Goal: Transaction & Acquisition: Purchase product/service

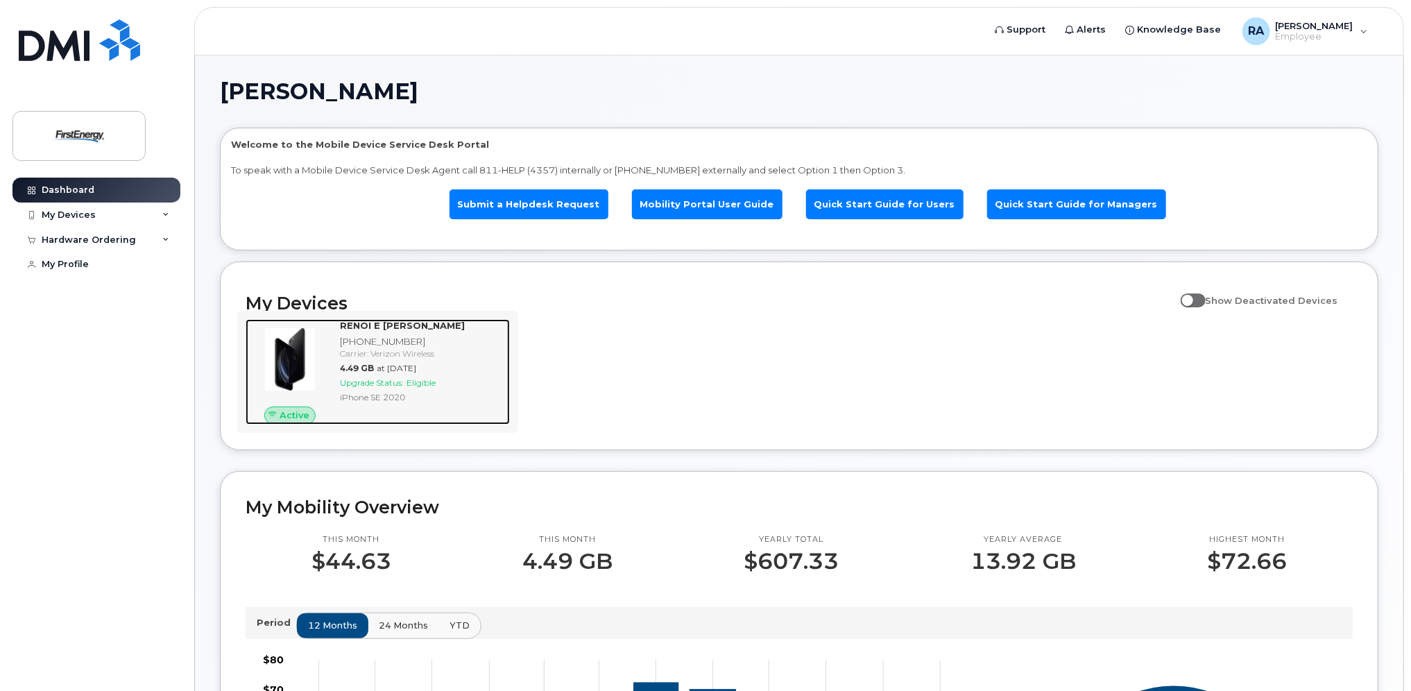
click at [347, 366] on span "4.49 GB" at bounding box center [357, 368] width 34 height 10
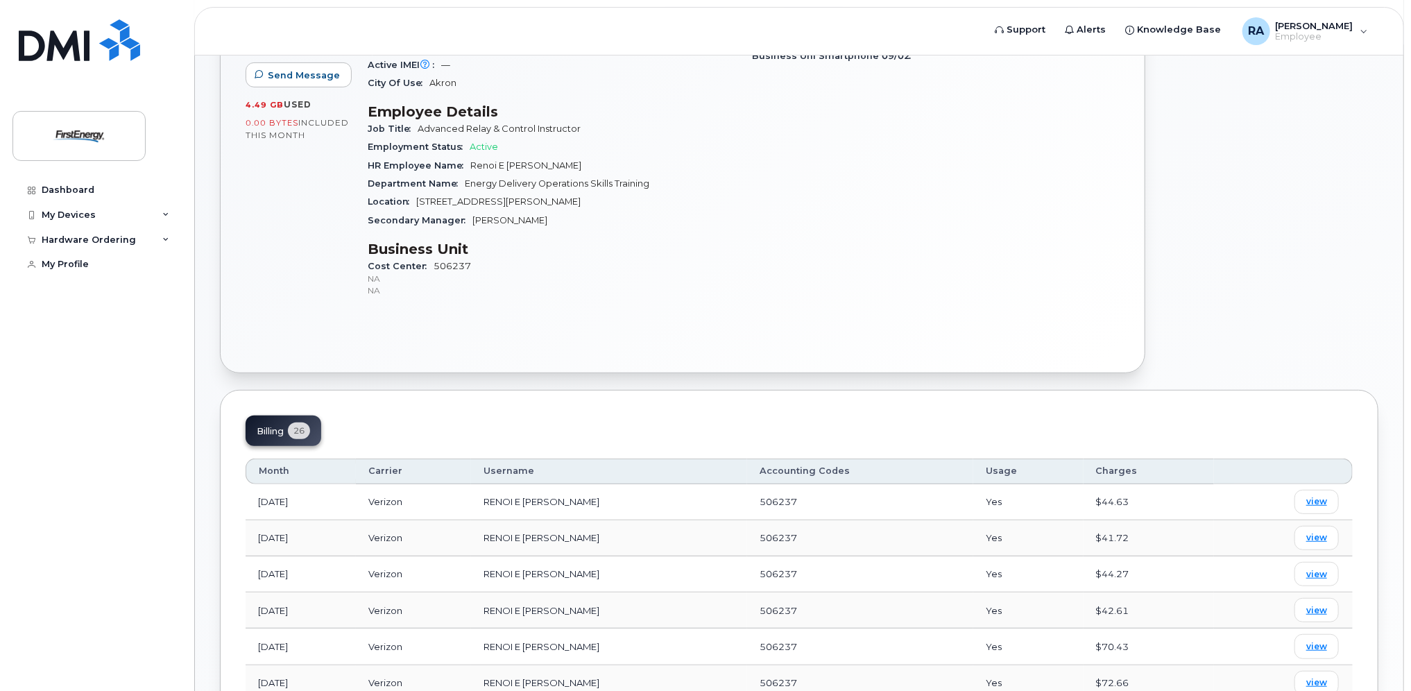
scroll to position [347, 0]
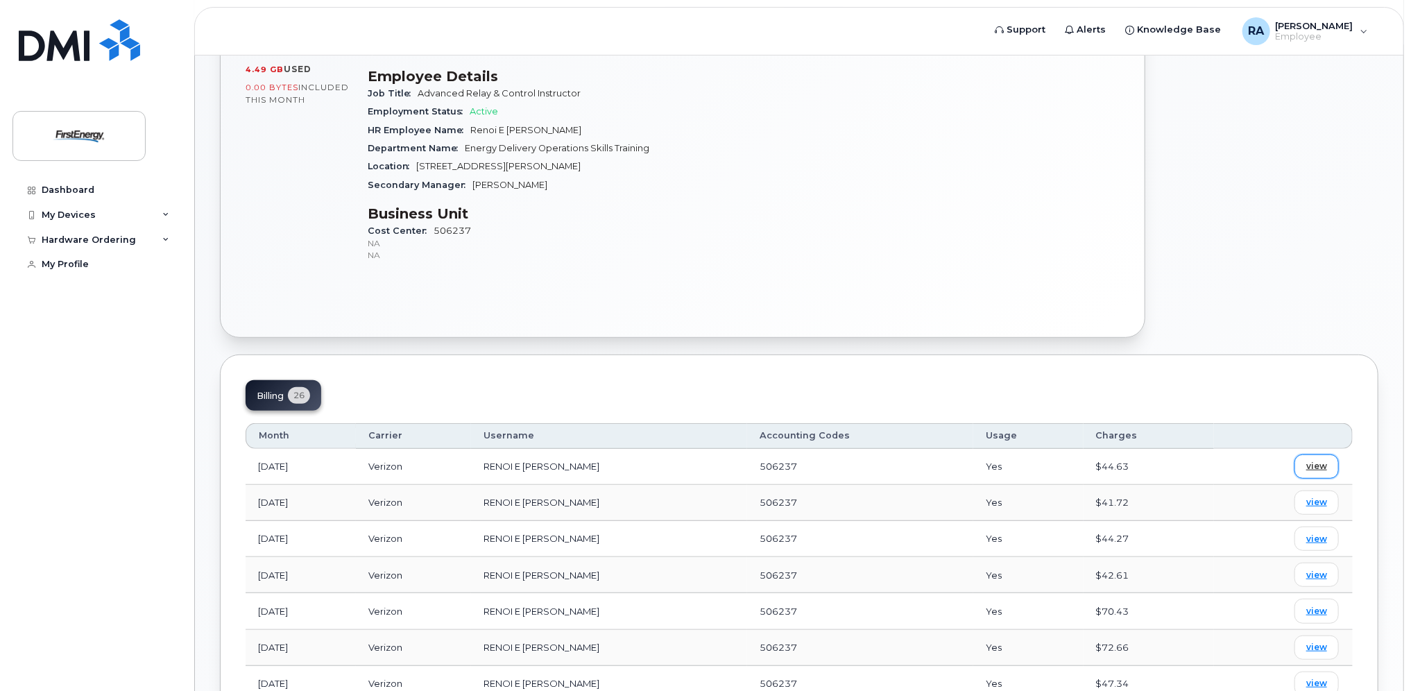
click at [1310, 468] on span "view" at bounding box center [1316, 466] width 21 height 12
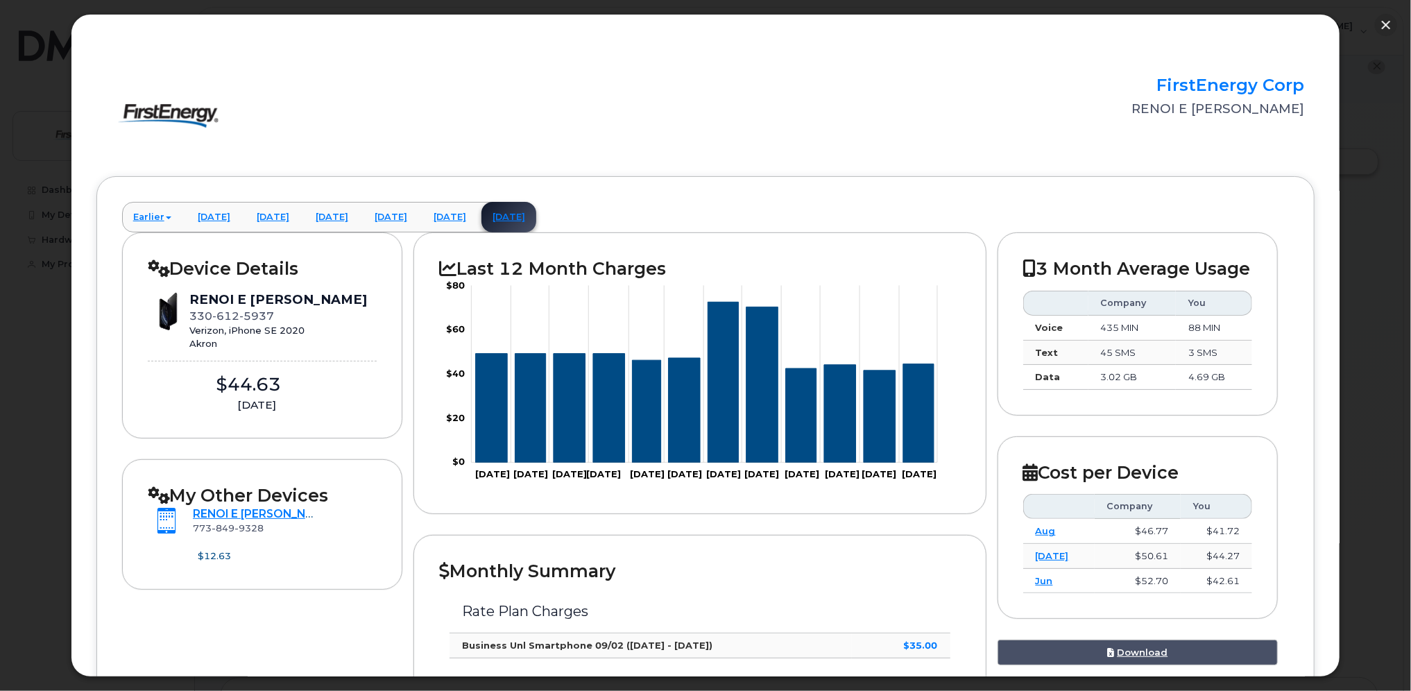
scroll to position [0, 0]
click at [1391, 25] on button "button" at bounding box center [1386, 25] width 22 height 22
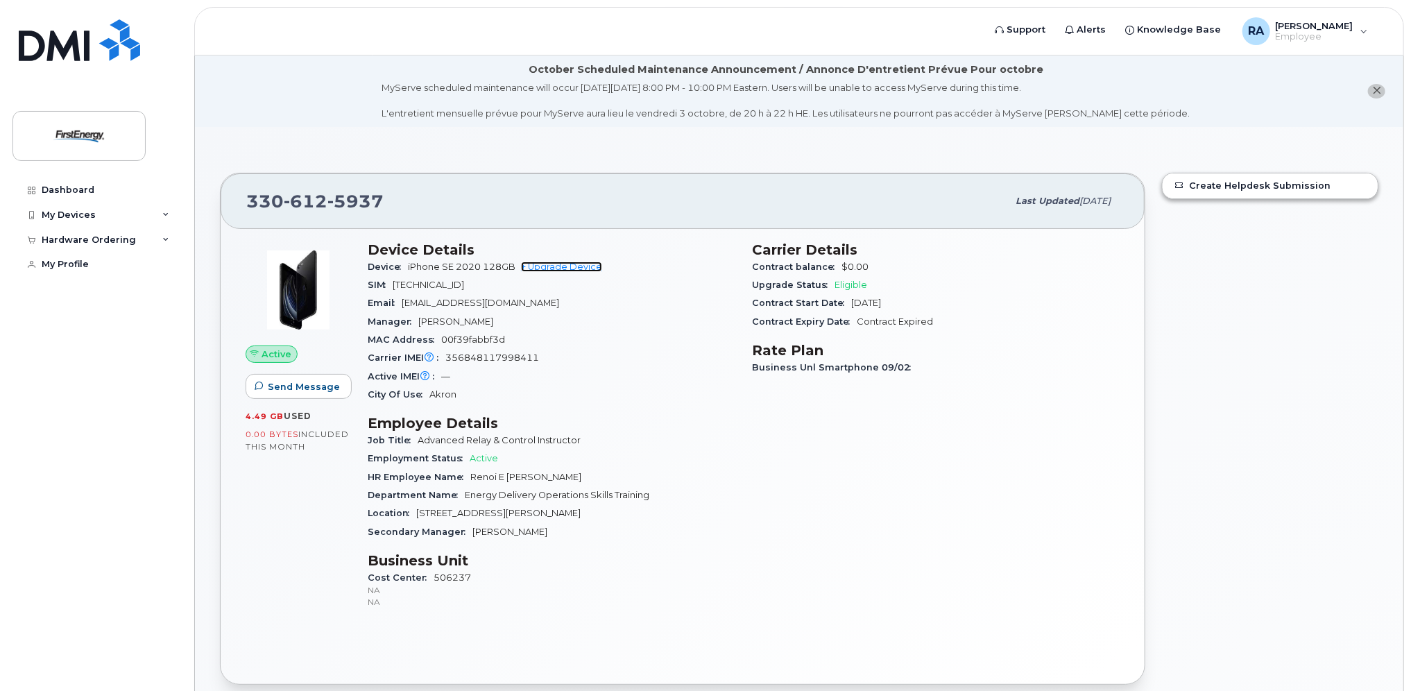
click at [575, 269] on link "+ Upgrade Device" at bounding box center [561, 267] width 81 height 10
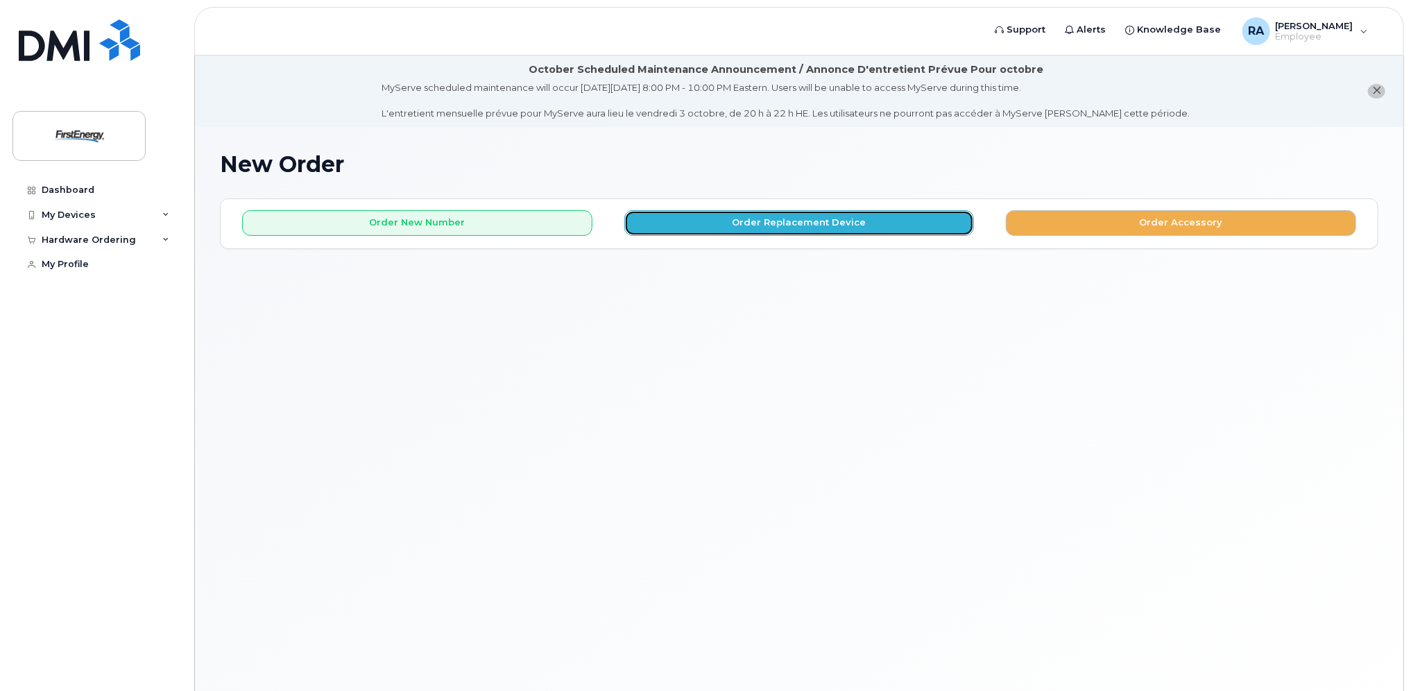
click at [792, 219] on button "Order Replacement Device" at bounding box center [799, 223] width 350 height 26
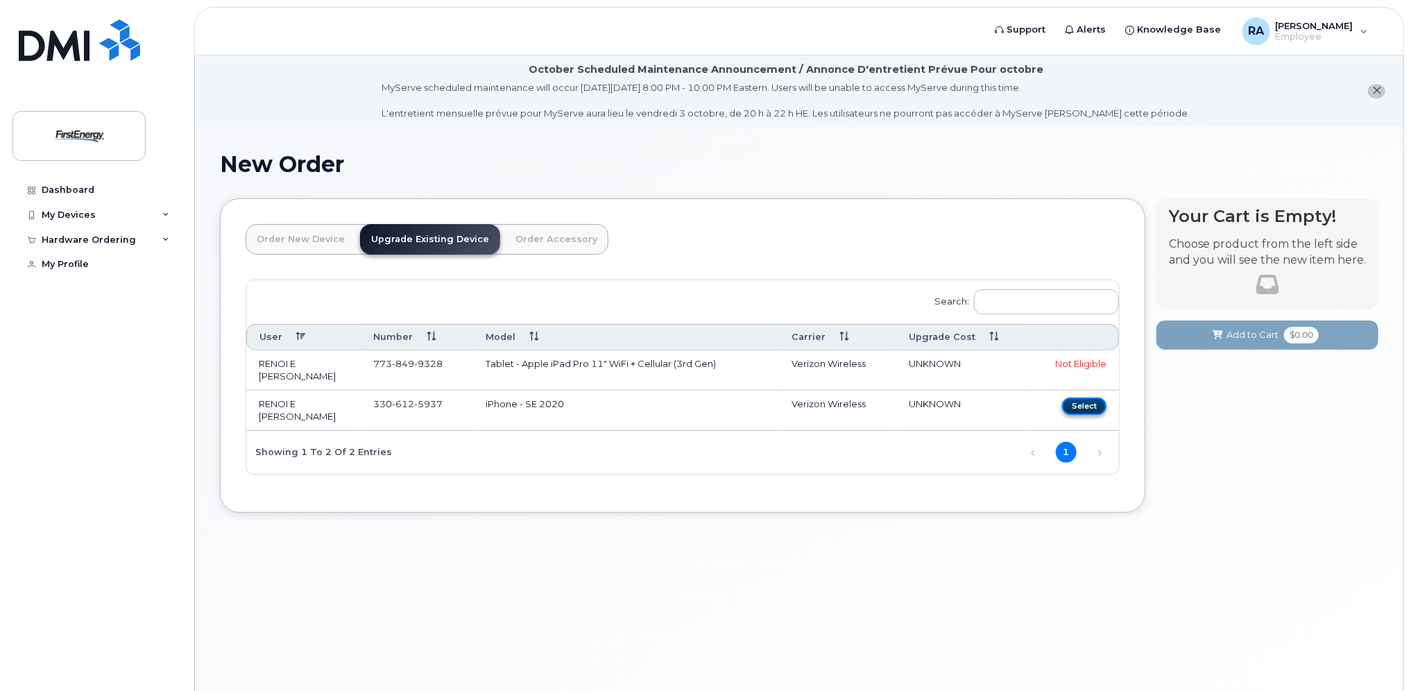
click at [1089, 398] on button "Select" at bounding box center [1084, 406] width 44 height 17
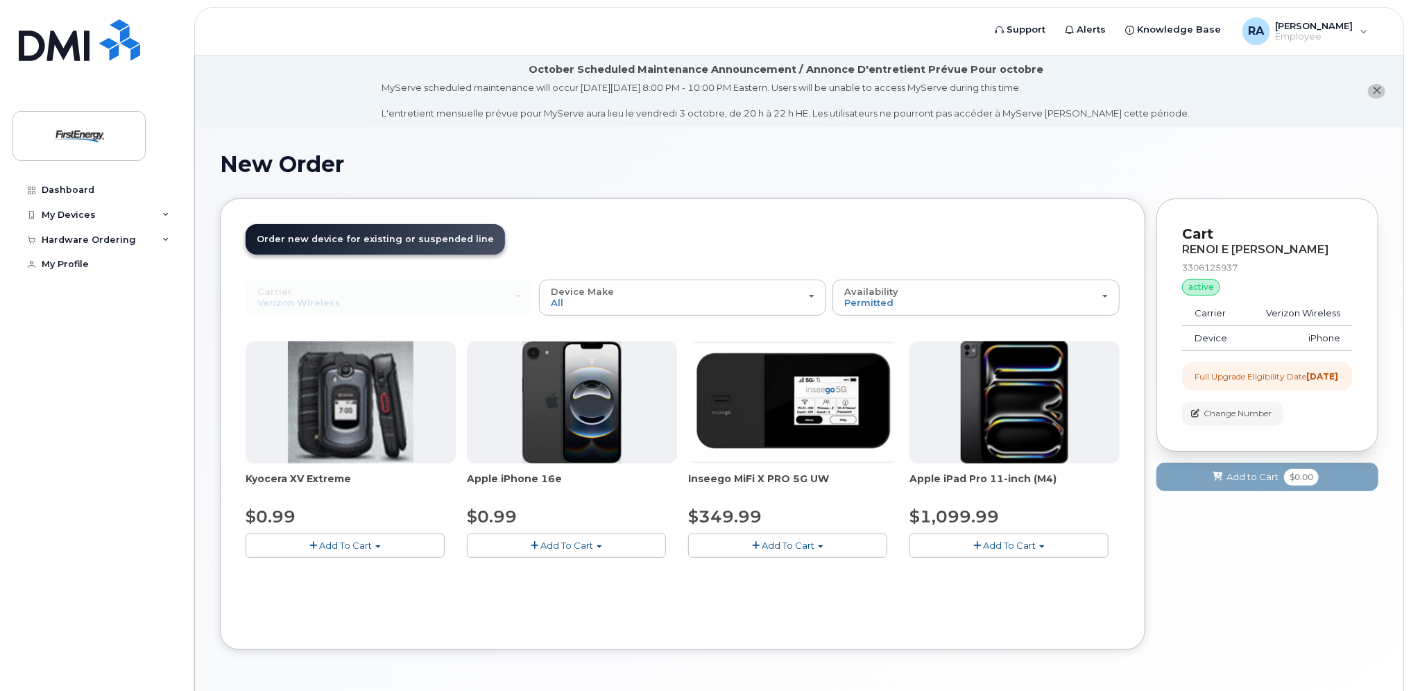
click at [598, 545] on span "button" at bounding box center [600, 546] width 6 height 3
click at [596, 542] on button "Add To Cart" at bounding box center [566, 546] width 199 height 24
click at [538, 541] on button "Add To Cart" at bounding box center [566, 546] width 199 height 24
click at [536, 577] on link "$0.99 - 2 Year Upgrade" at bounding box center [537, 571] width 134 height 17
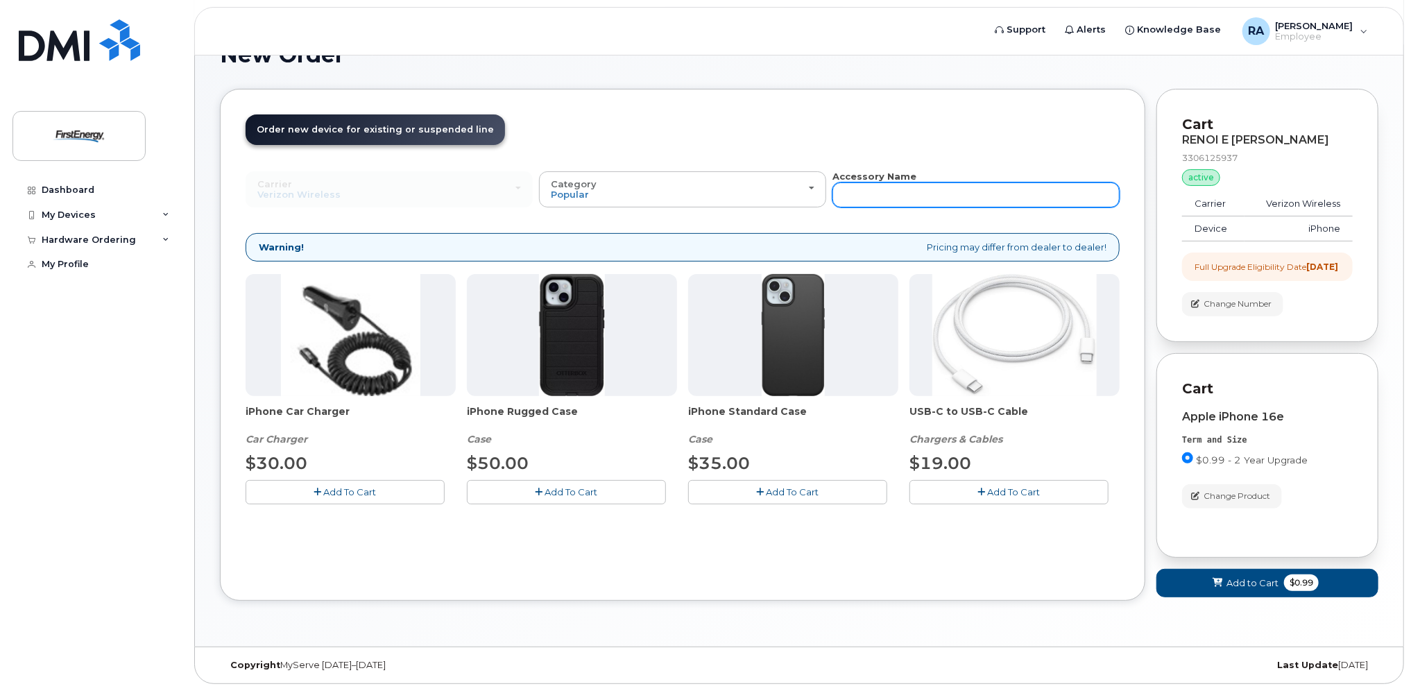
scroll to position [119, 0]
click at [1013, 486] on span "Add To Cart" at bounding box center [1014, 491] width 53 height 11
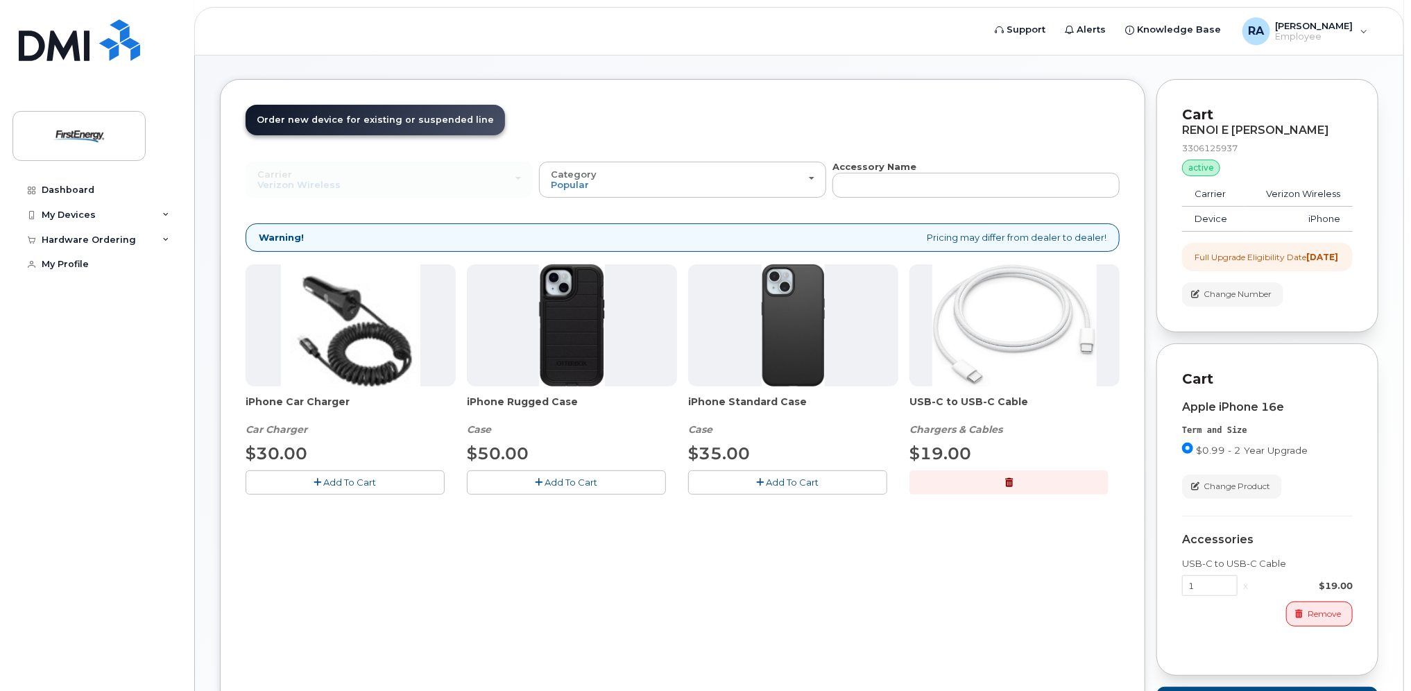
click at [579, 478] on span "Add To Cart" at bounding box center [571, 482] width 53 height 11
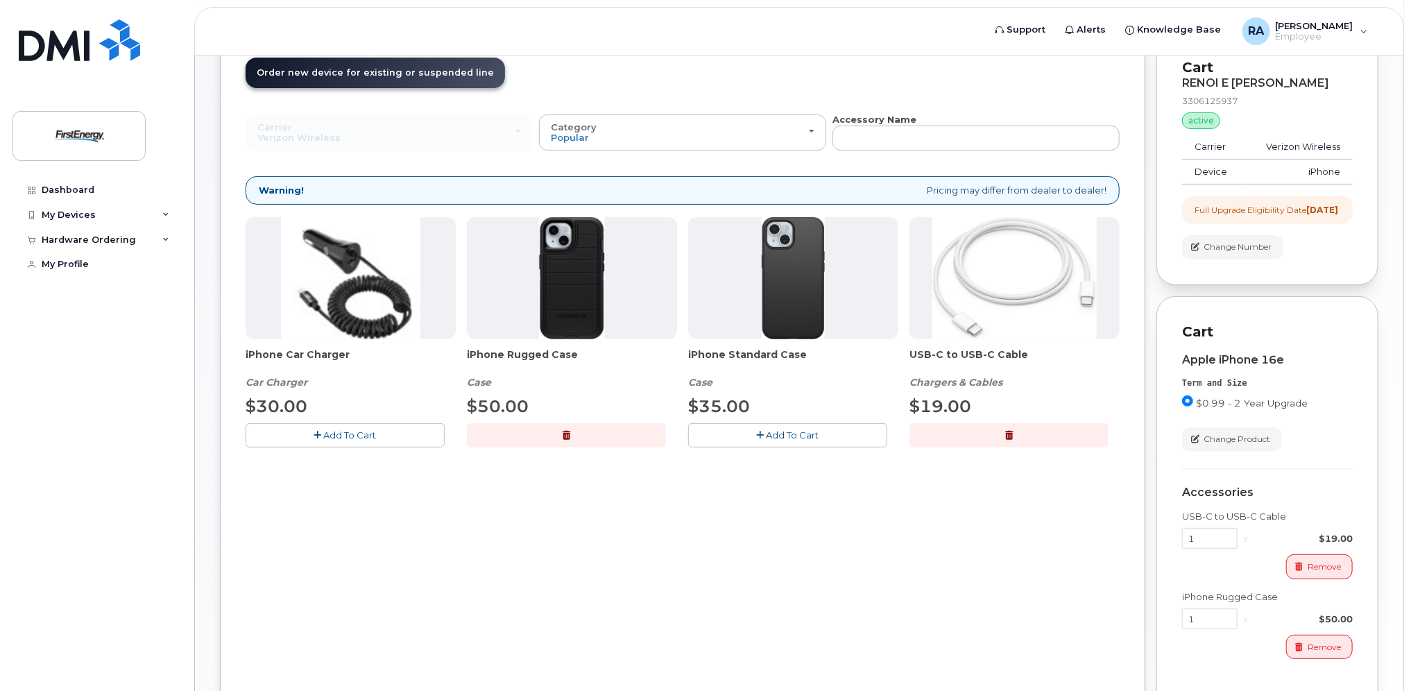
scroll to position [189, 0]
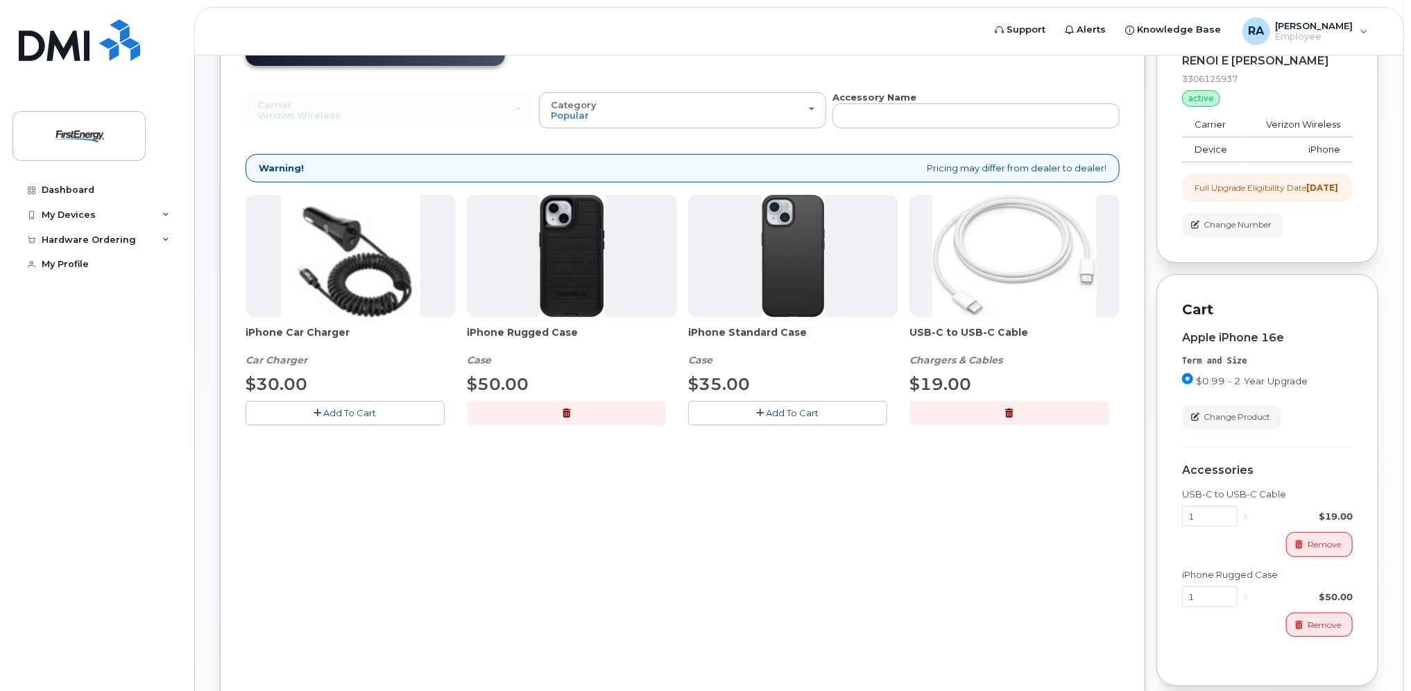
click at [352, 408] on span "Add To Cart" at bounding box center [350, 412] width 53 height 11
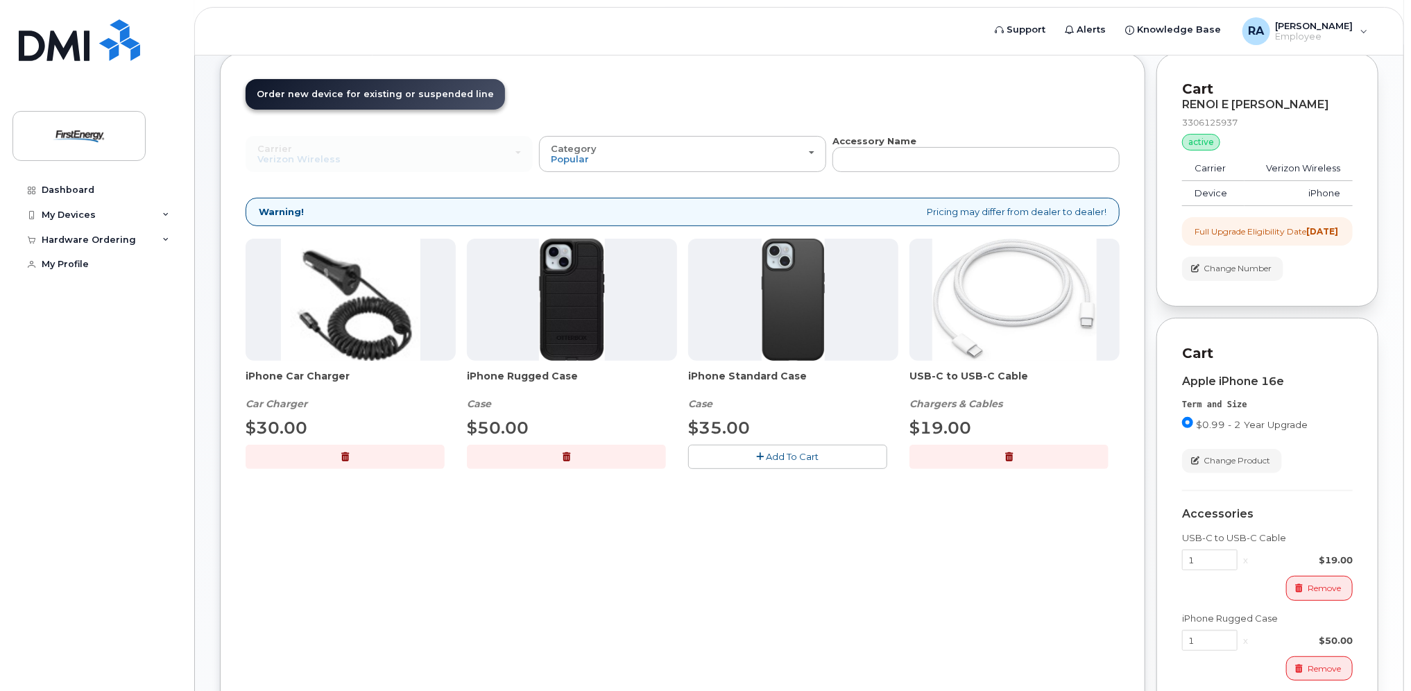
scroll to position [130, 0]
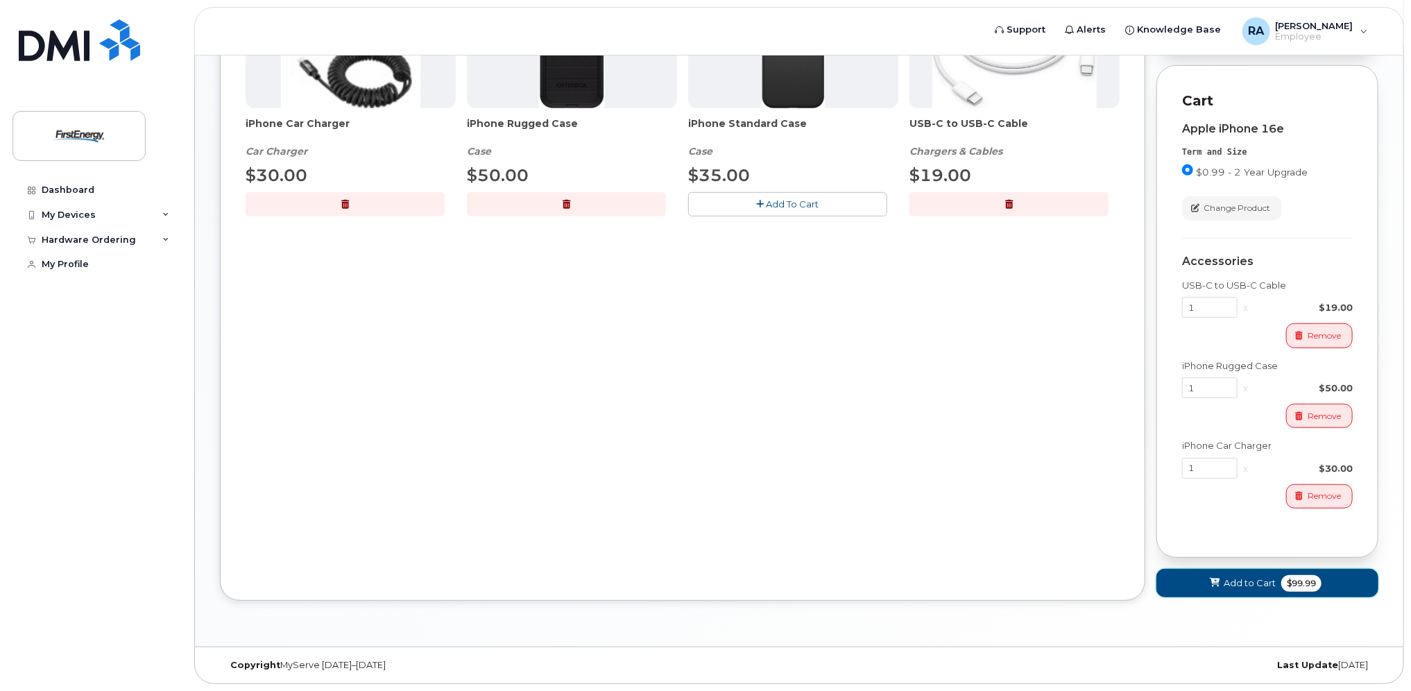
click at [1263, 581] on span "Add to Cart" at bounding box center [1250, 583] width 52 height 13
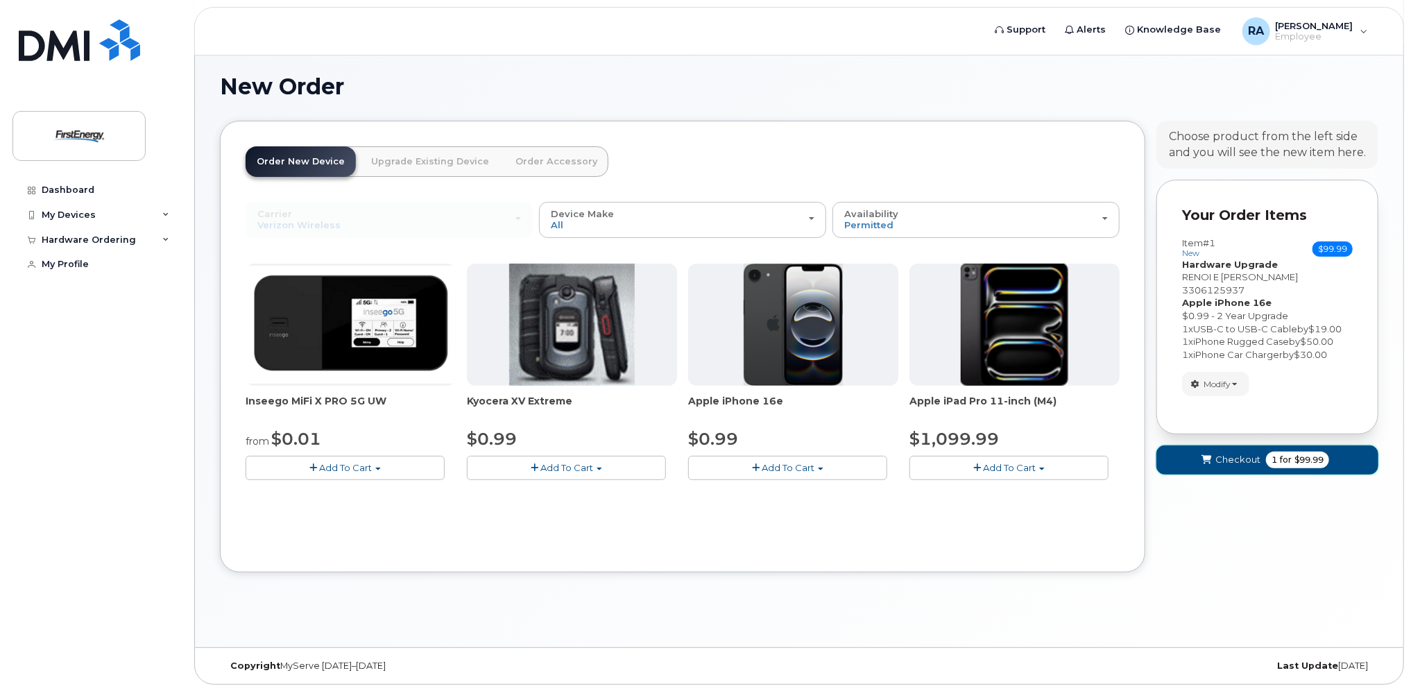
click at [1235, 453] on span "Checkout" at bounding box center [1238, 459] width 45 height 13
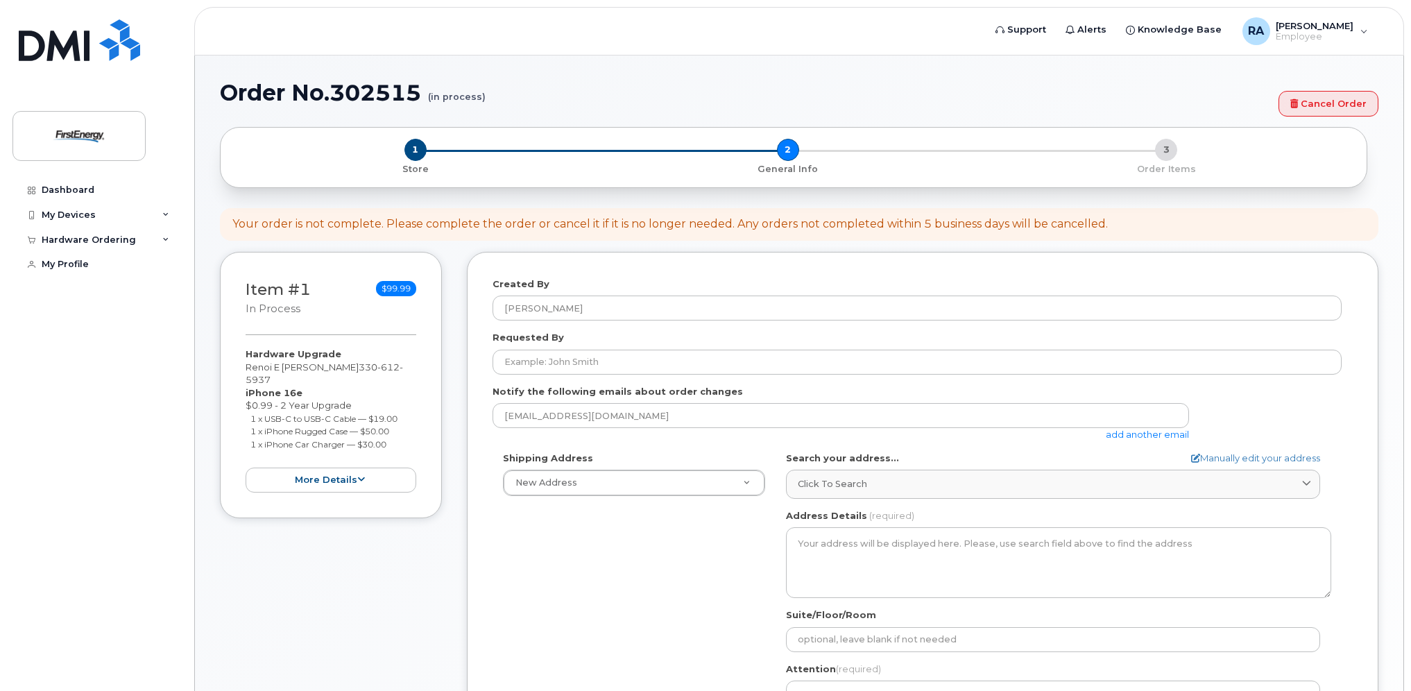
select select
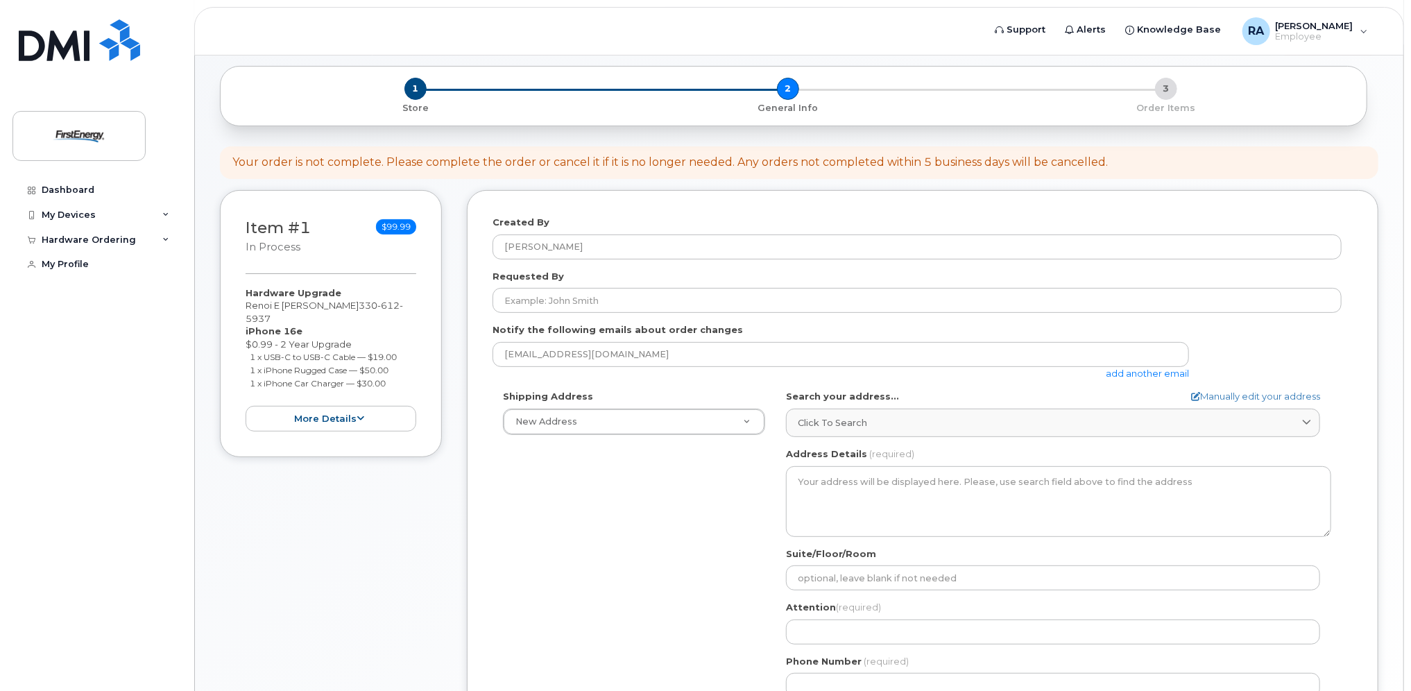
scroll to position [139, 0]
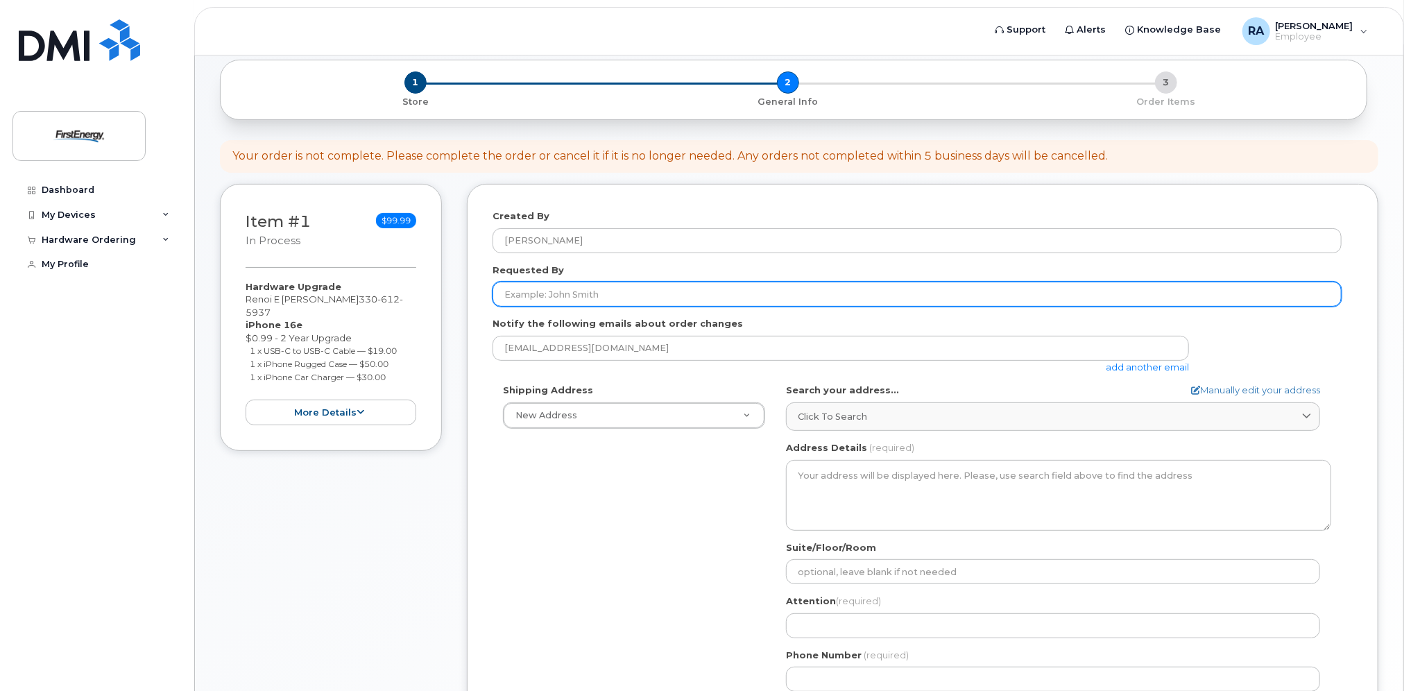
click at [680, 305] on input "Requested By" at bounding box center [917, 294] width 849 height 25
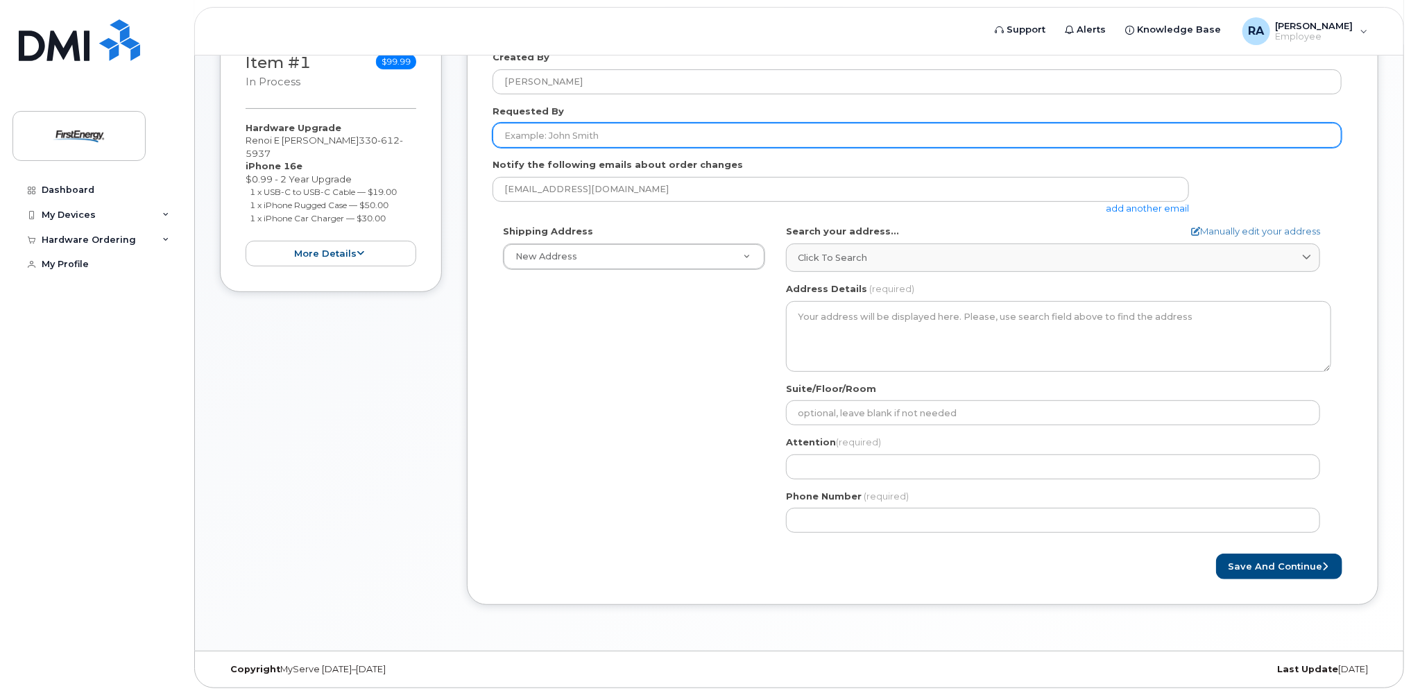
scroll to position [300, 0]
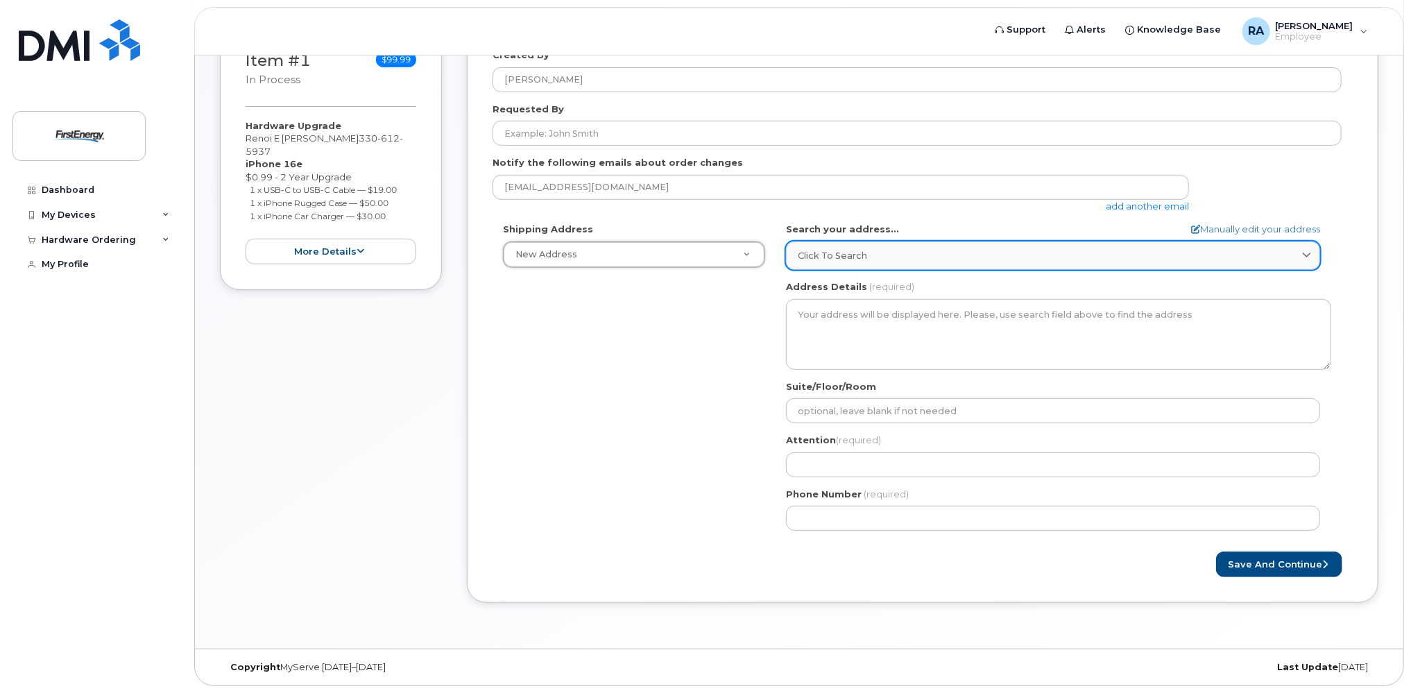
click at [865, 255] on span "Click to search" at bounding box center [832, 255] width 69 height 13
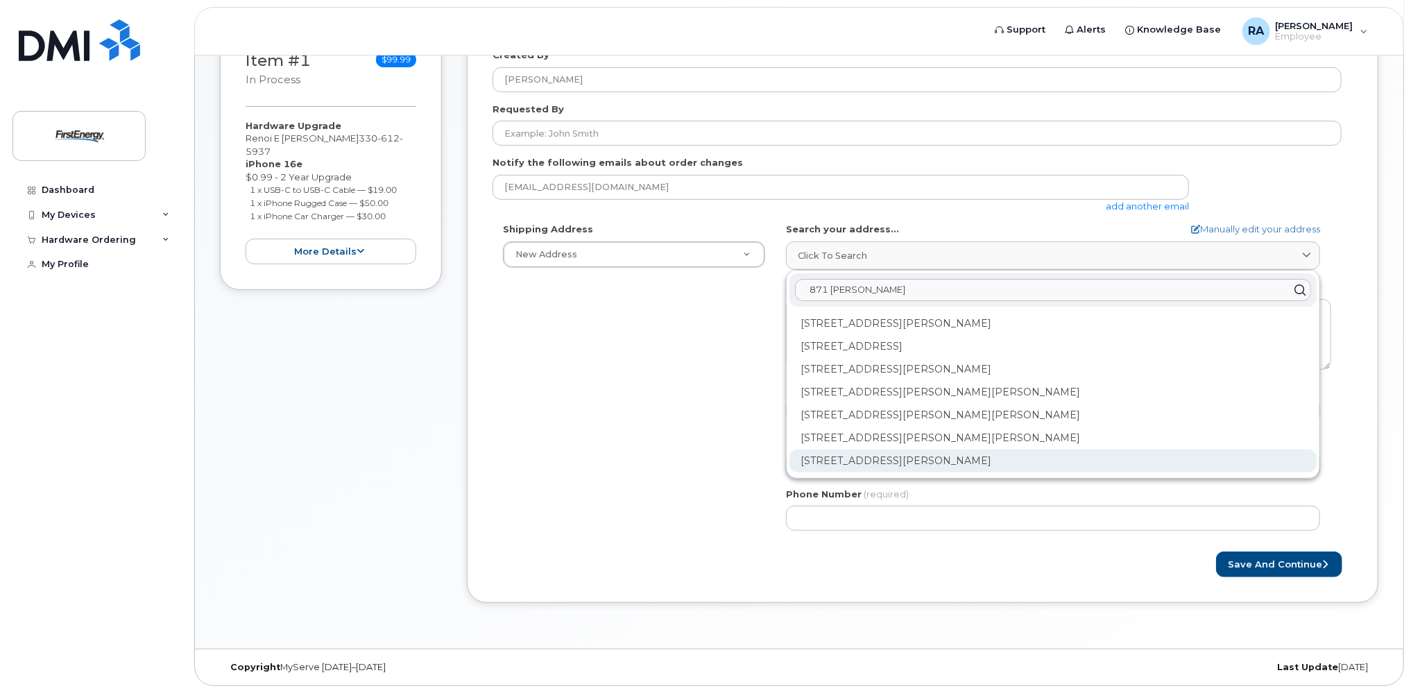
type input "871 Mull"
click at [910, 454] on div "871 Mull Ave Akron OH 44313-7533" at bounding box center [1053, 461] width 527 height 23
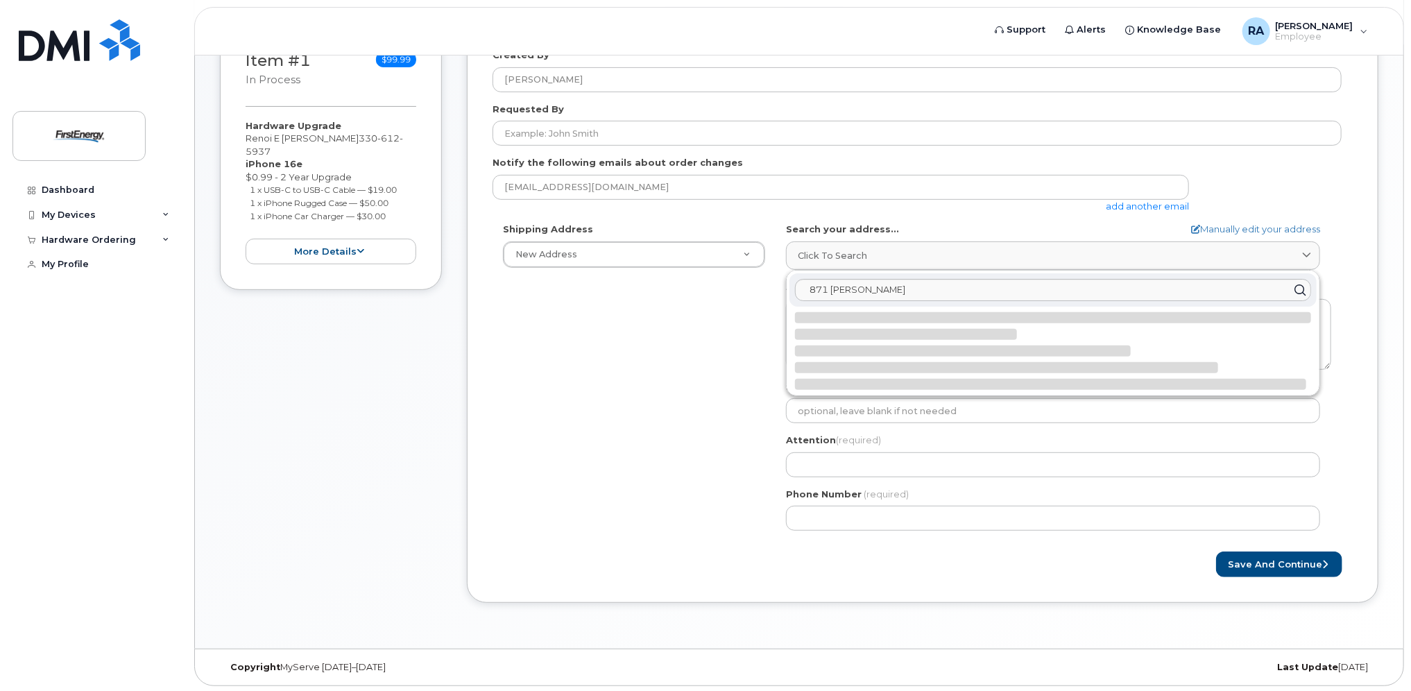
select select
type textarea "871 Mull Ave AKRON OH 44313-7533 UNITED STATES"
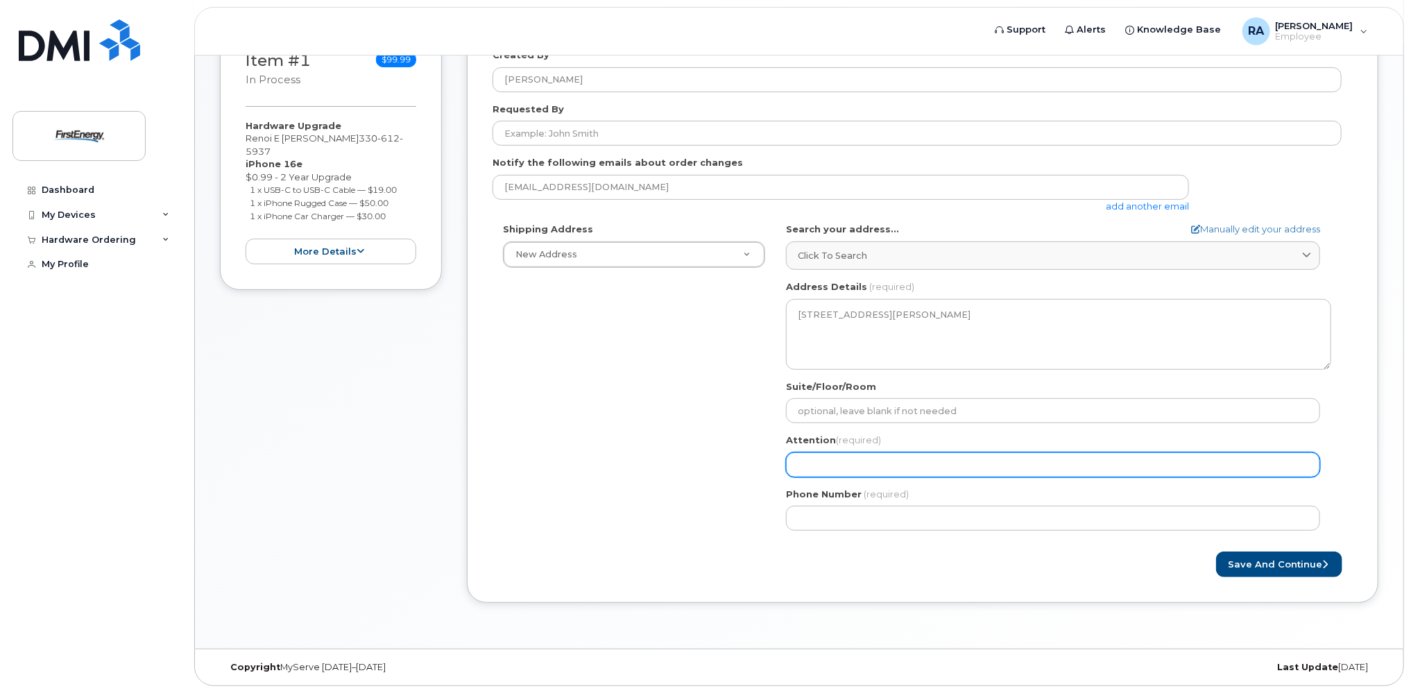
click at [883, 463] on input "Attention (required)" at bounding box center [1053, 464] width 534 height 25
select select
type input "R"
select select
type input "Re"
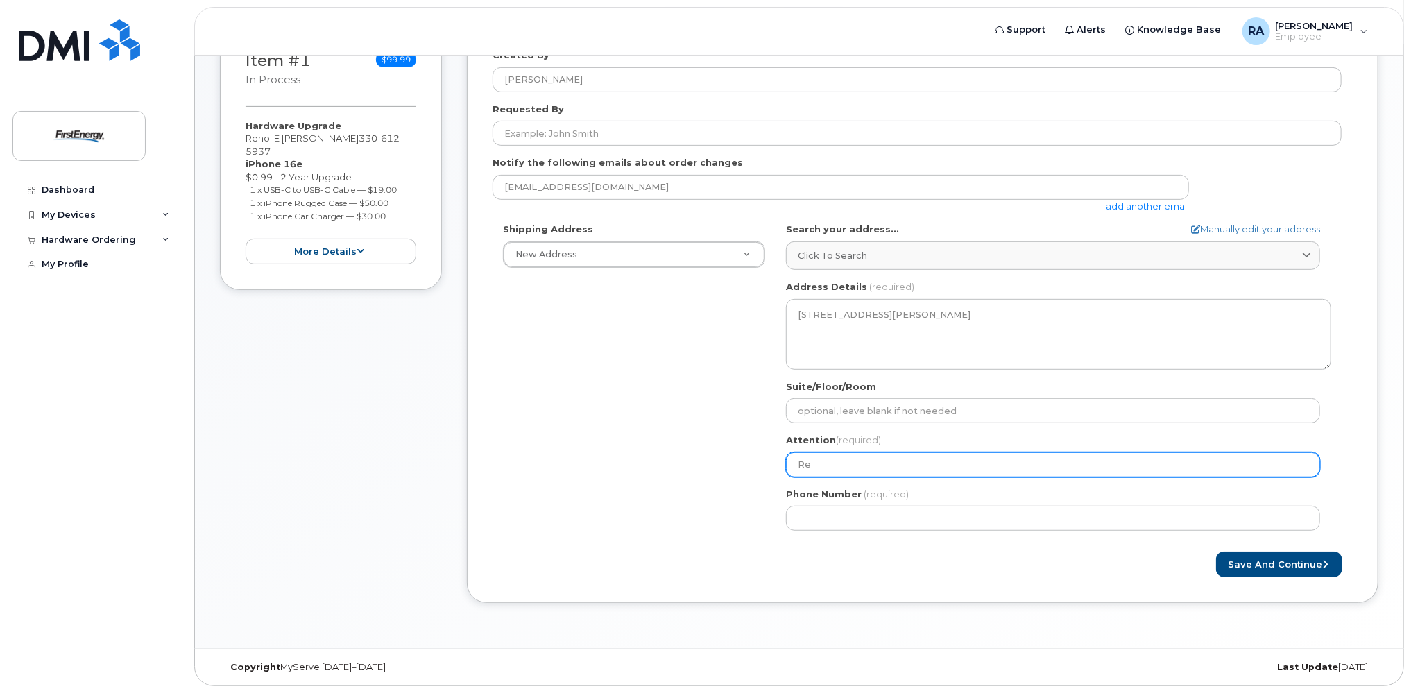
select select
type input "Ren"
select select
type input "Reno"
select select
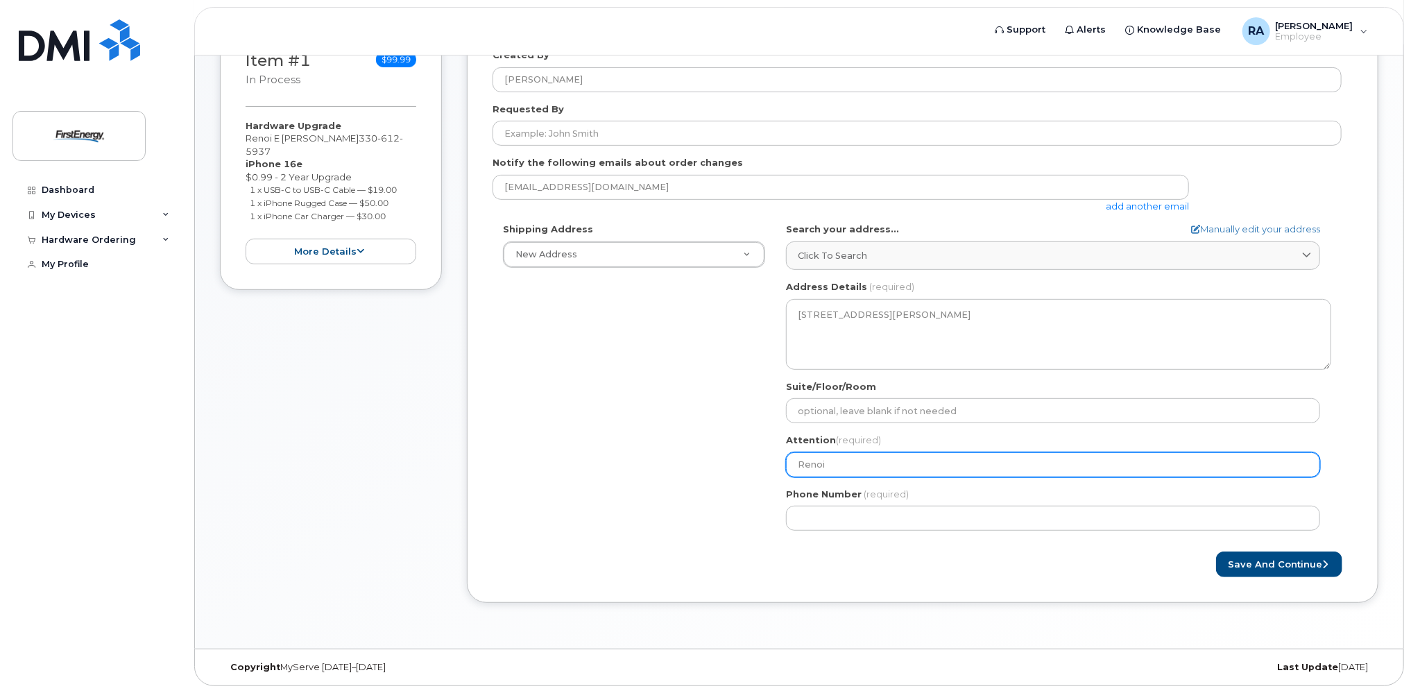
type input "Renoi"
select select
type input "Renoi A"
select select
type input "Renoi Al"
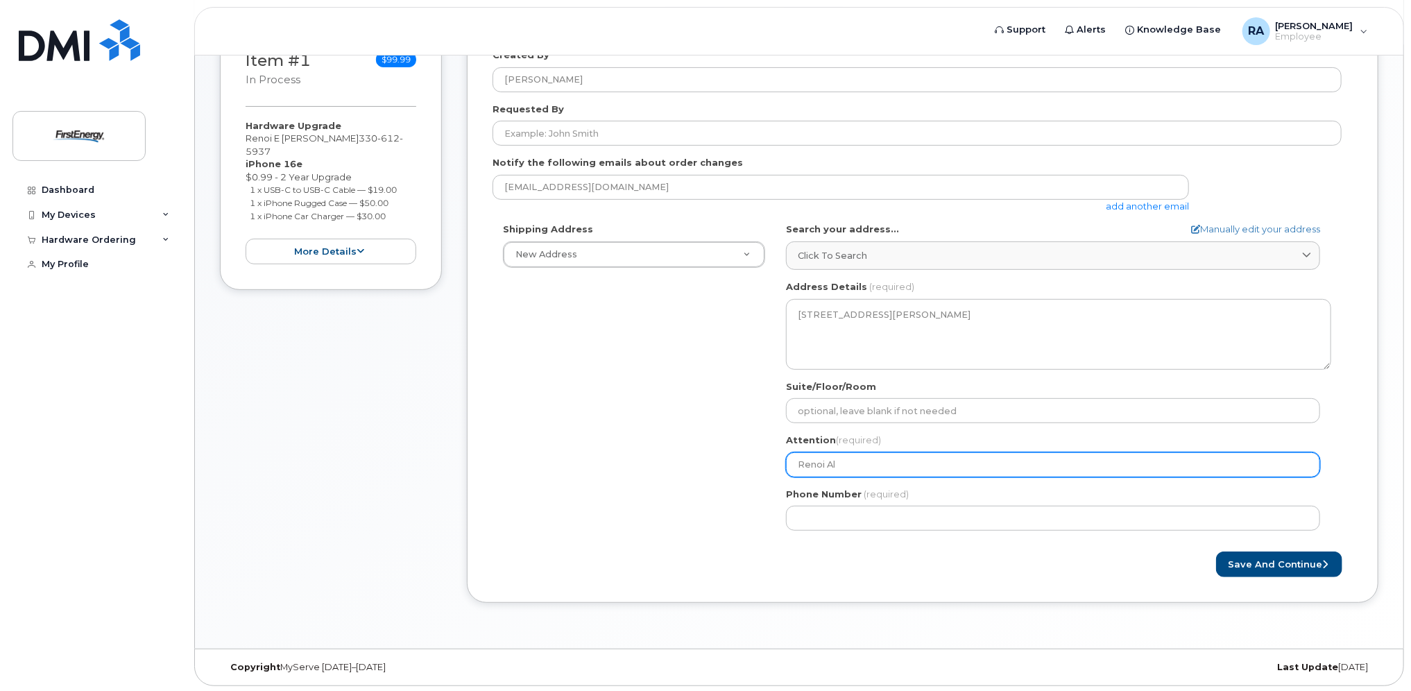
select select
type input "Renoi All"
select select
type input "Renoi Alle"
select select
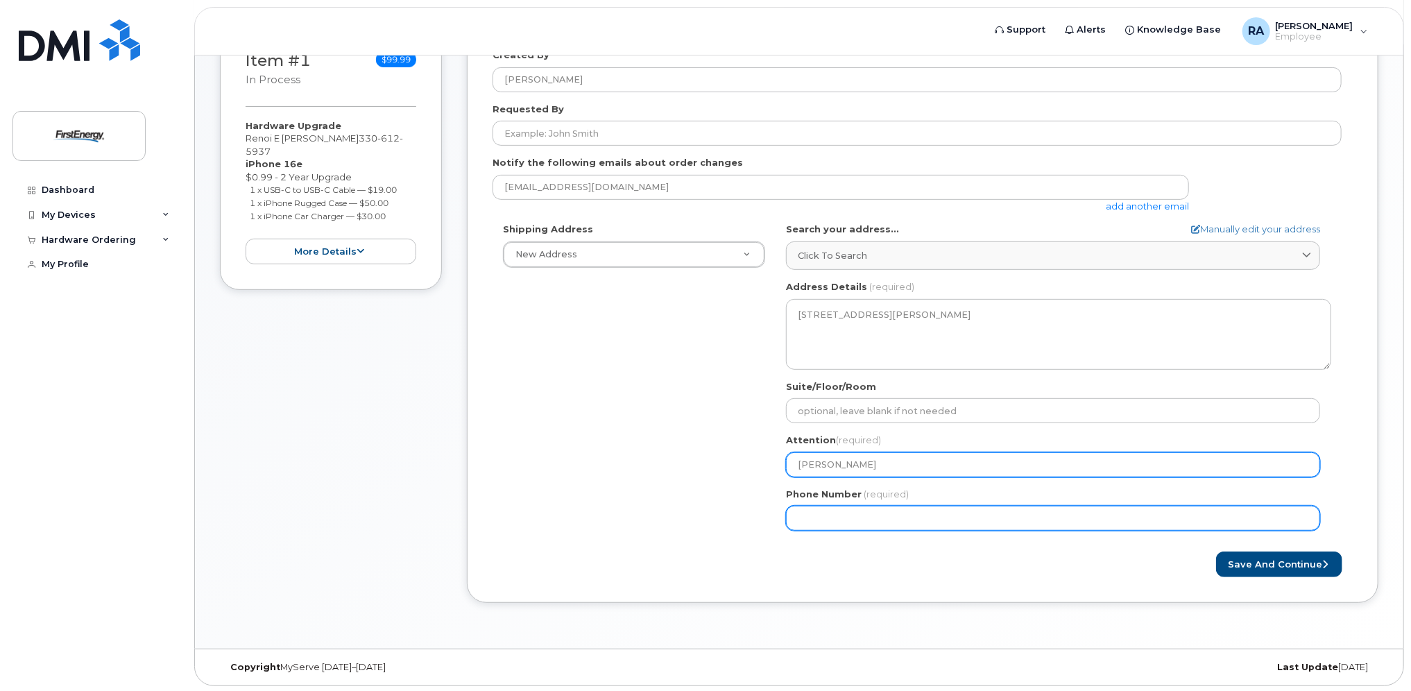
type input "Renoi Allen"
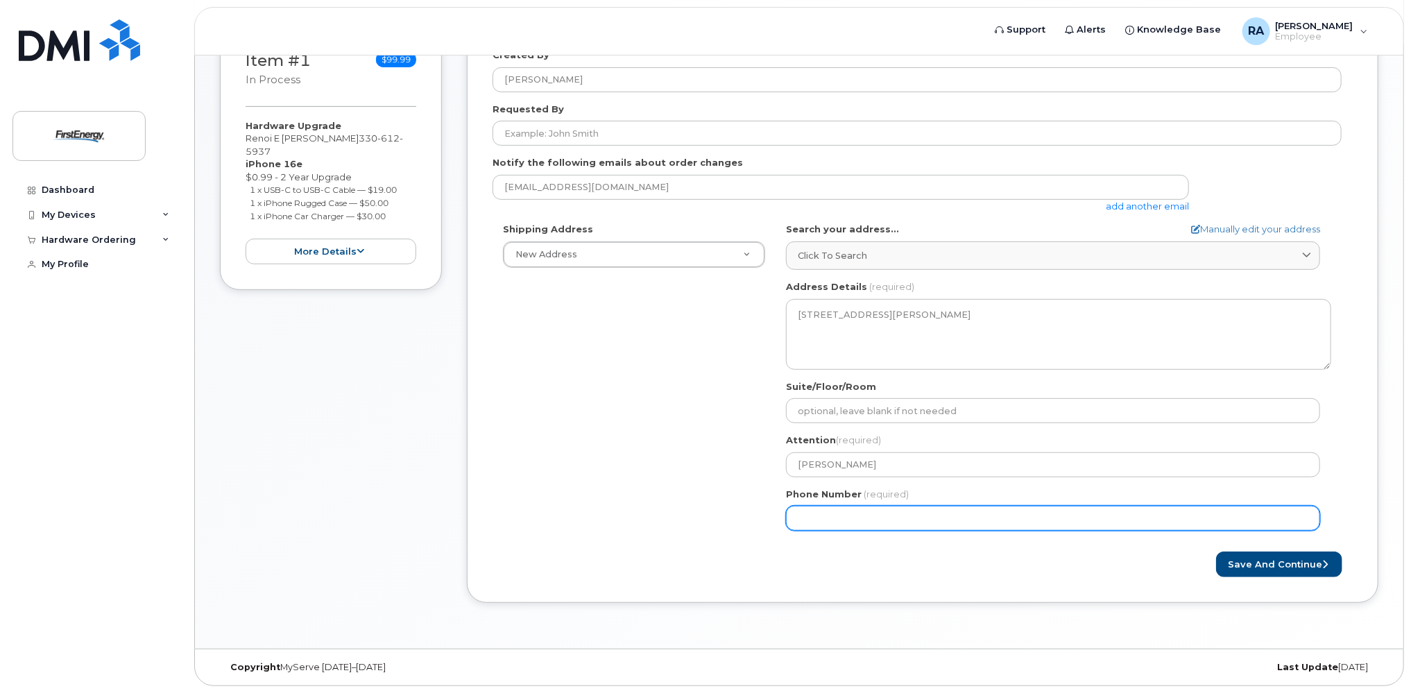
click at [876, 518] on input "Phone Number" at bounding box center [1053, 518] width 534 height 25
type input "2"
type input "330612593"
select select
type input "3306125937"
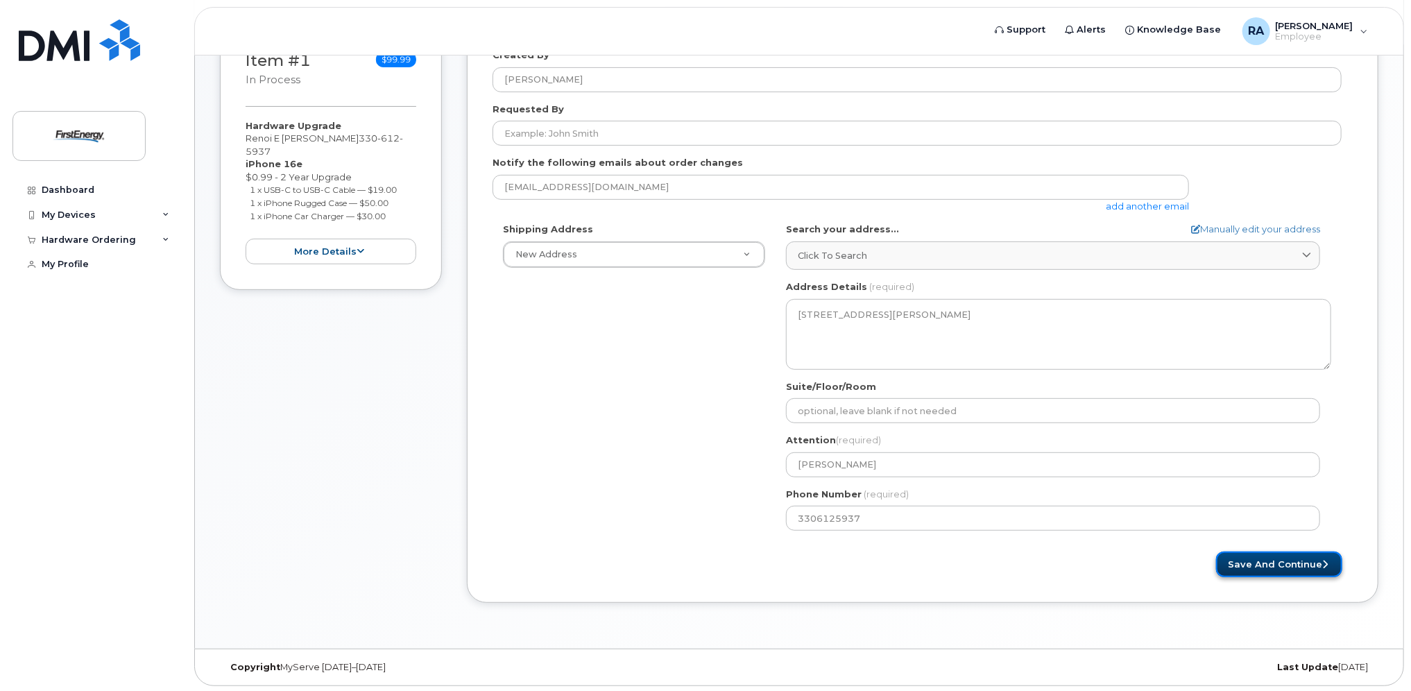
click at [1293, 570] on button "Save and Continue" at bounding box center [1279, 565] width 126 height 26
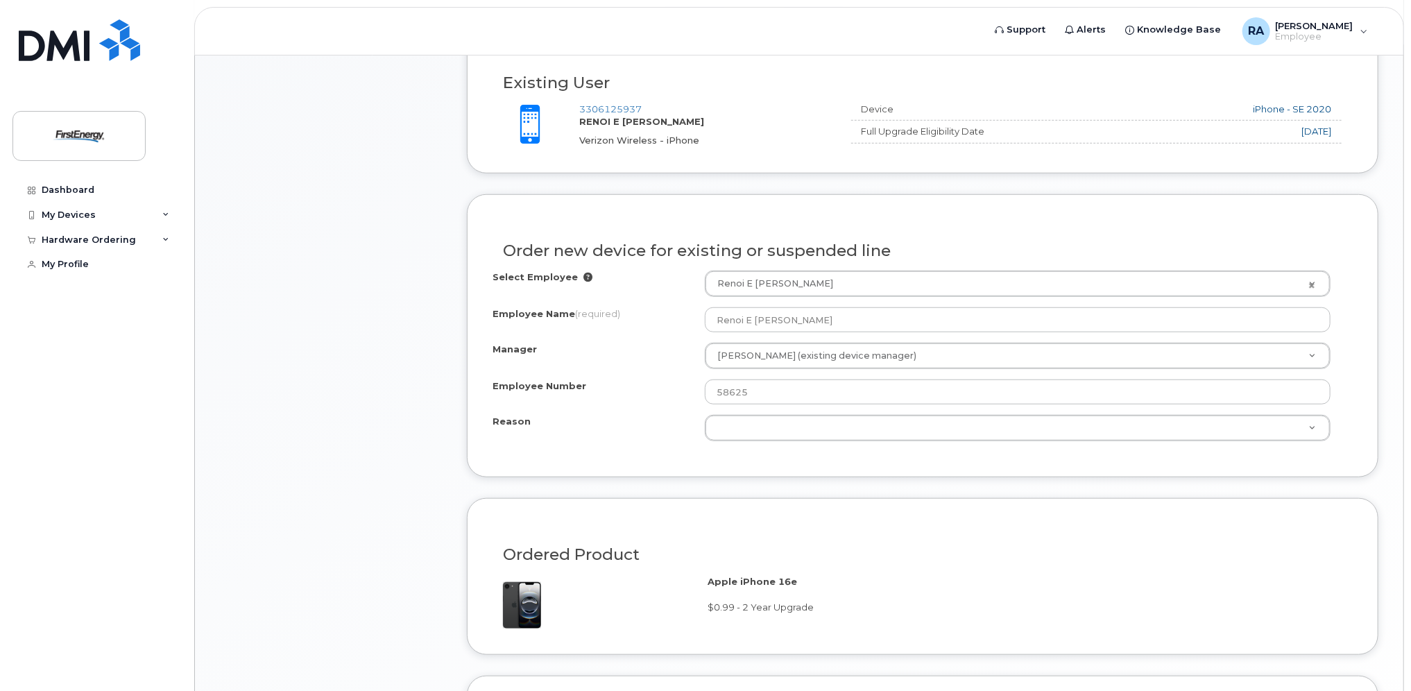
scroll to position [829, 0]
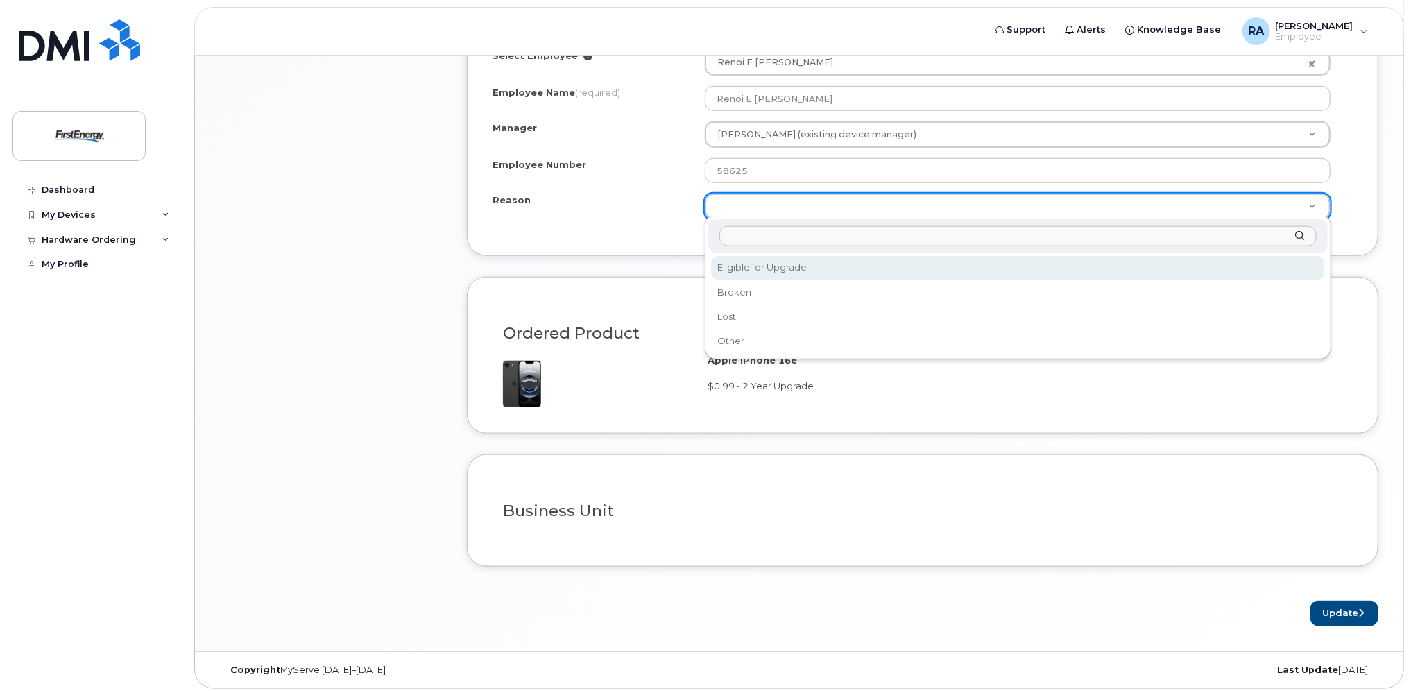
select select "eligible_for_upgrade"
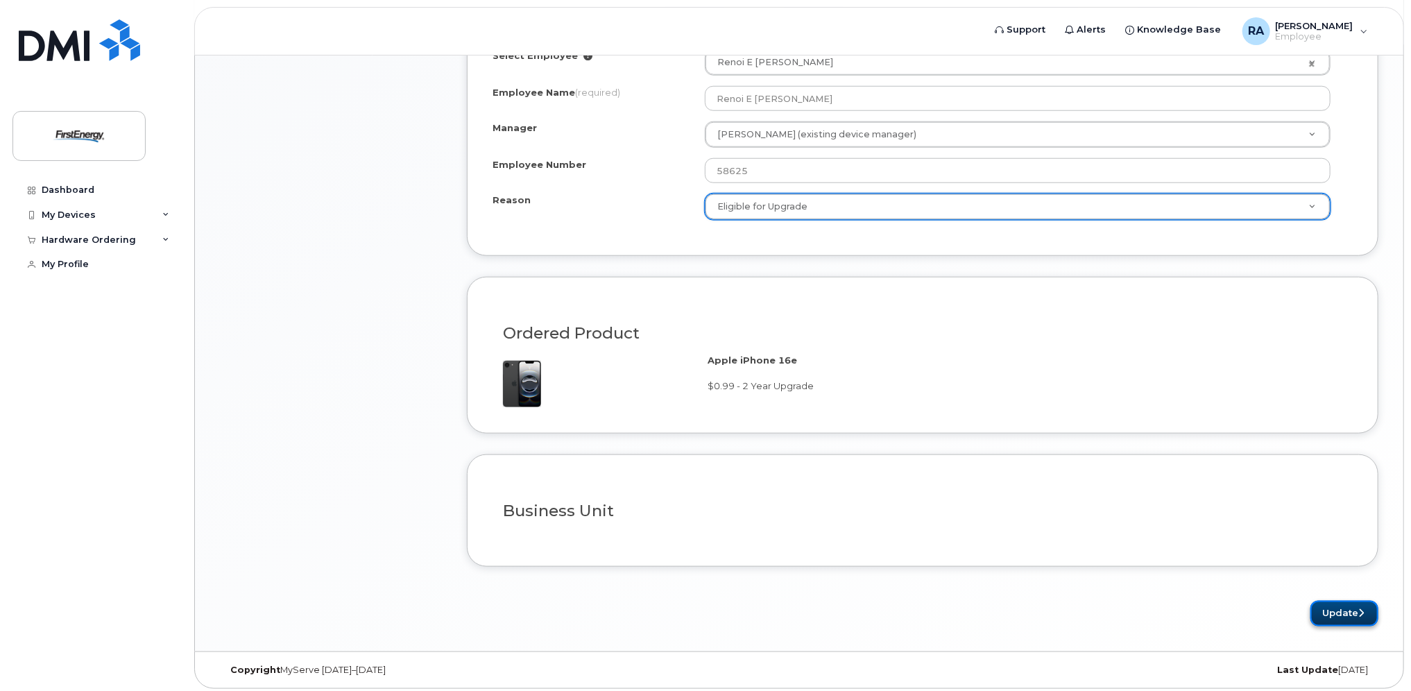
click at [1346, 613] on button "Update" at bounding box center [1345, 614] width 68 height 26
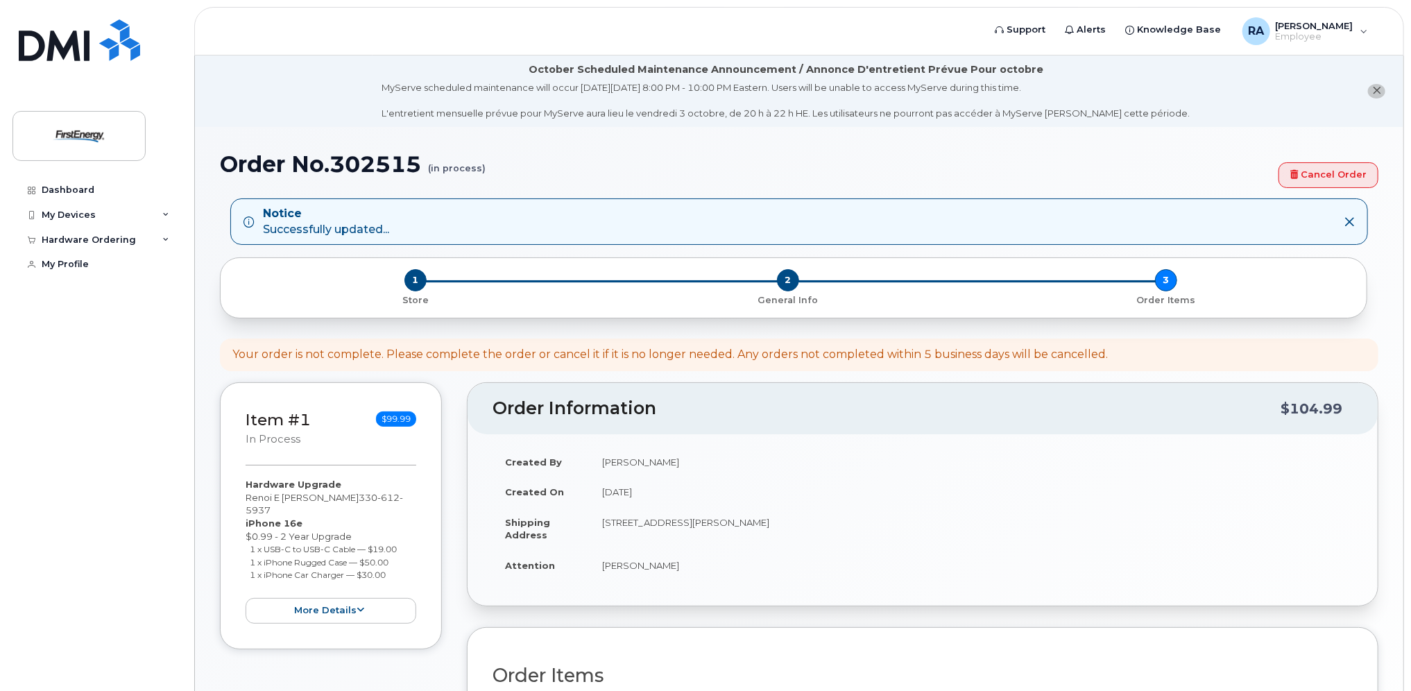
scroll to position [278, 0]
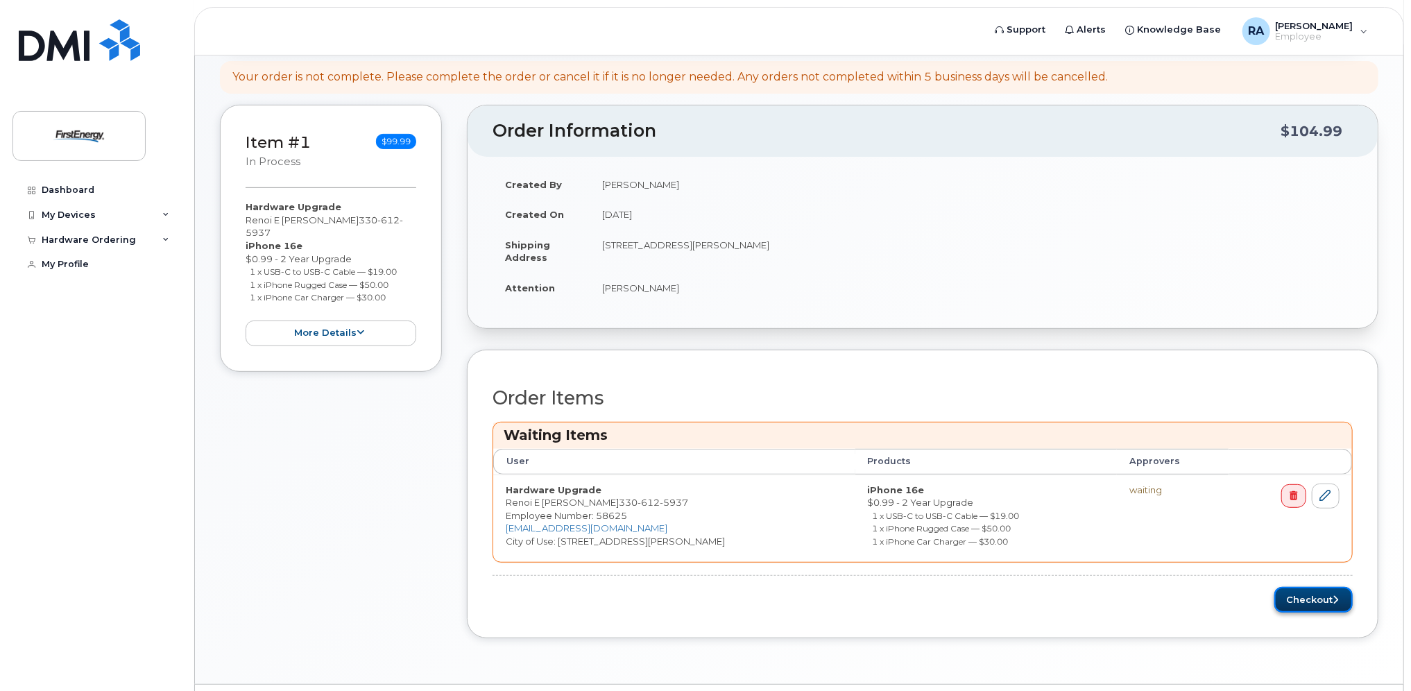
click at [1303, 593] on button "Checkout" at bounding box center [1314, 600] width 78 height 26
